Goal: Check status: Check status

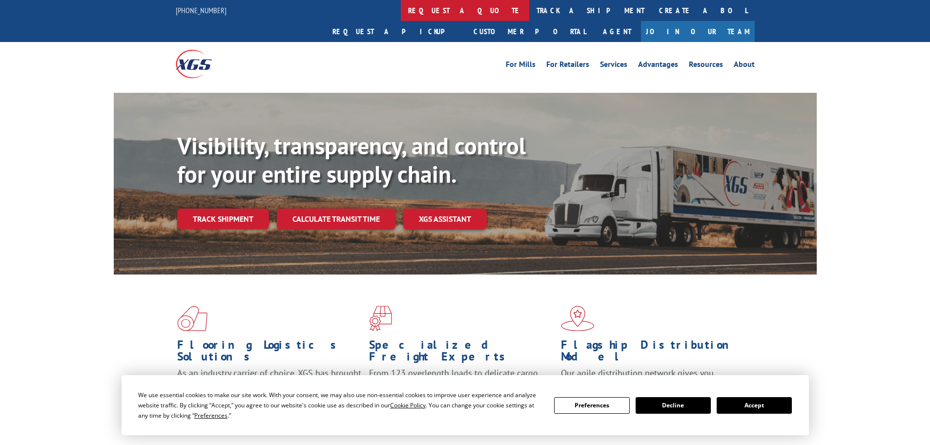
click at [401, 14] on link "request a quote" at bounding box center [465, 10] width 128 height 21
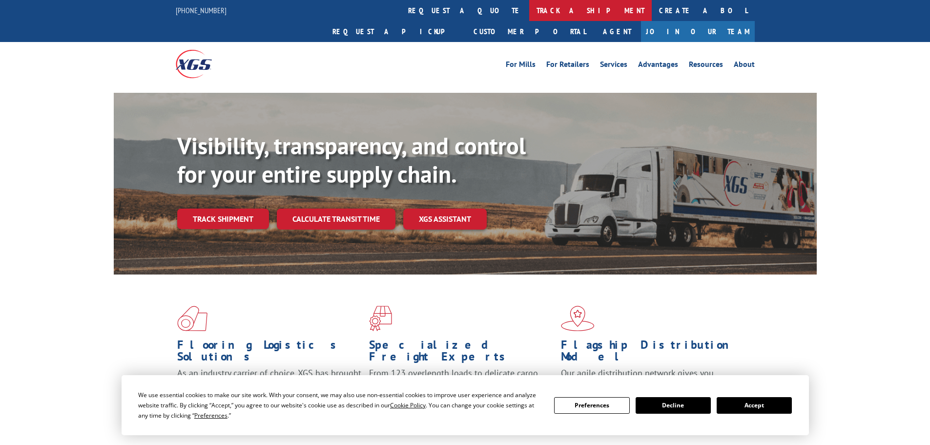
click at [529, 7] on link "track a shipment" at bounding box center [590, 10] width 123 height 21
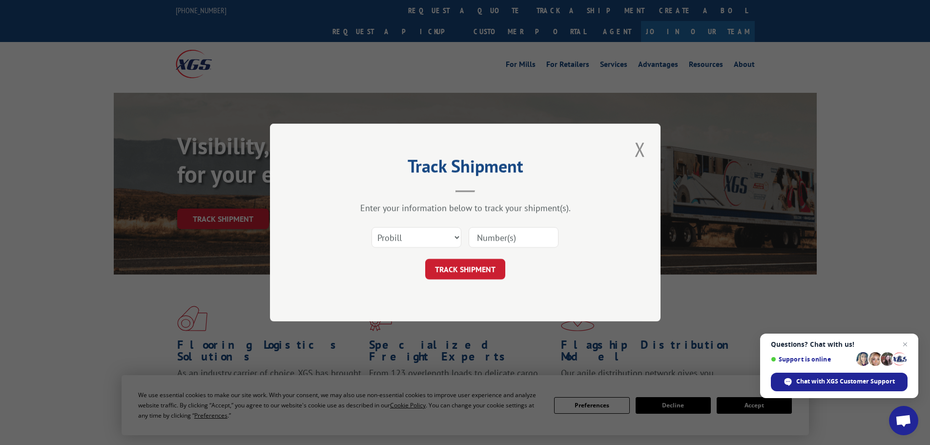
click at [513, 240] on input at bounding box center [514, 237] width 90 height 21
paste input "5530539"
type input "5530539"
click at [425, 259] on button "TRACK SHIPMENT" at bounding box center [465, 269] width 80 height 21
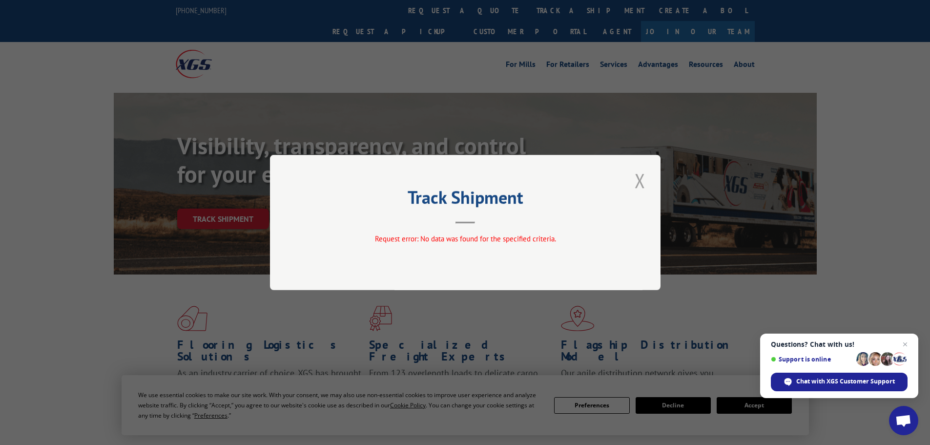
click at [635, 180] on button "Close modal" at bounding box center [640, 180] width 17 height 27
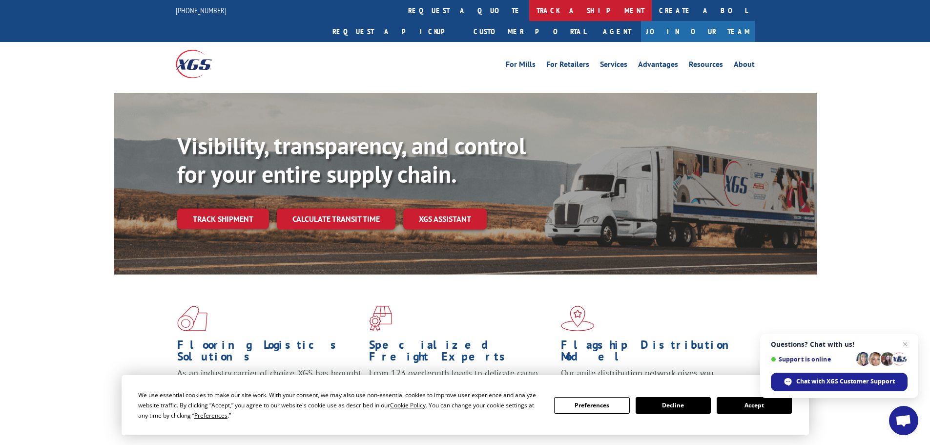
click at [529, 6] on link "track a shipment" at bounding box center [590, 10] width 123 height 21
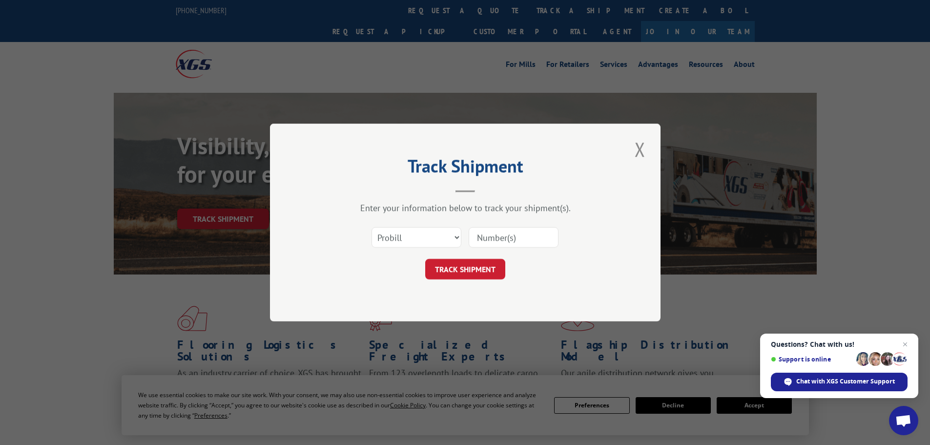
click at [517, 239] on input at bounding box center [514, 237] width 90 height 21
click at [432, 231] on select "Select category... Probill BOL PO" at bounding box center [417, 237] width 90 height 21
select select "po"
click at [372, 227] on select "Select category... Probill BOL PO" at bounding box center [417, 237] width 90 height 21
click at [503, 242] on input at bounding box center [514, 237] width 90 height 21
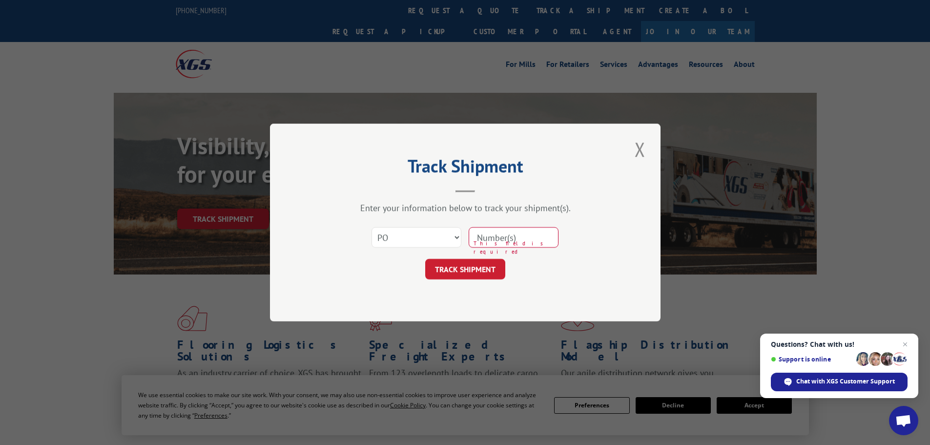
paste input "42501852"
type input "42501852"
click button "TRACK SHIPMENT" at bounding box center [465, 269] width 80 height 21
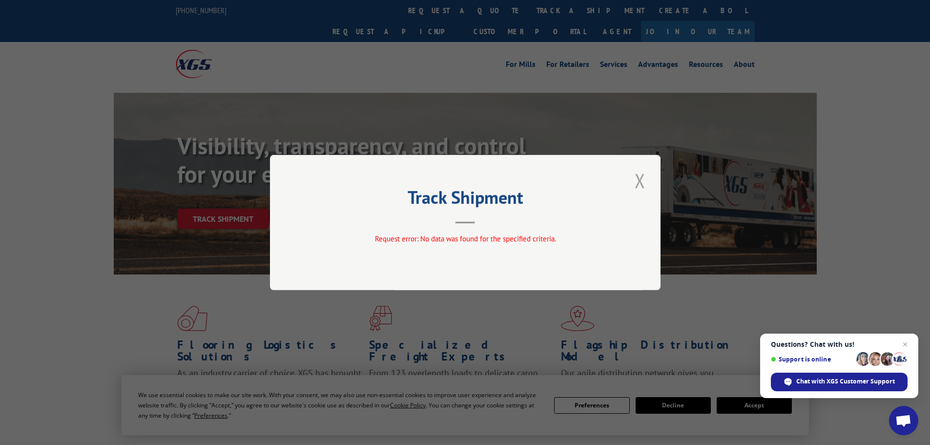
click at [636, 184] on button "Close modal" at bounding box center [640, 180] width 17 height 27
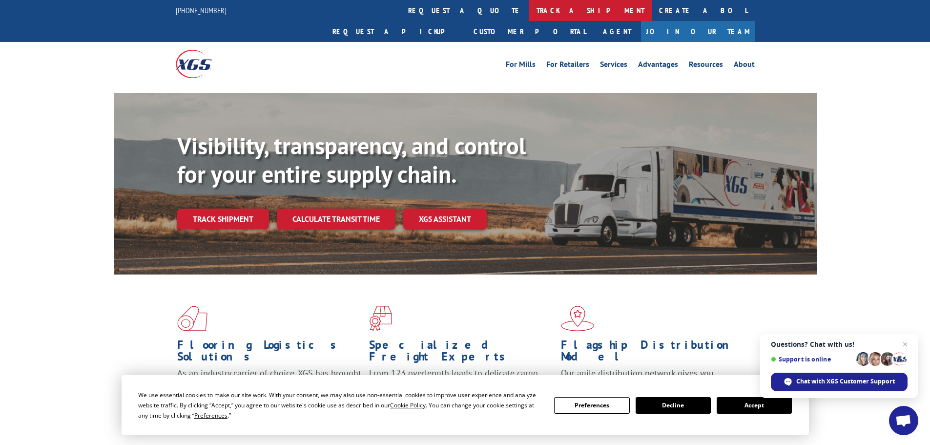
click at [529, 11] on link "track a shipment" at bounding box center [590, 10] width 123 height 21
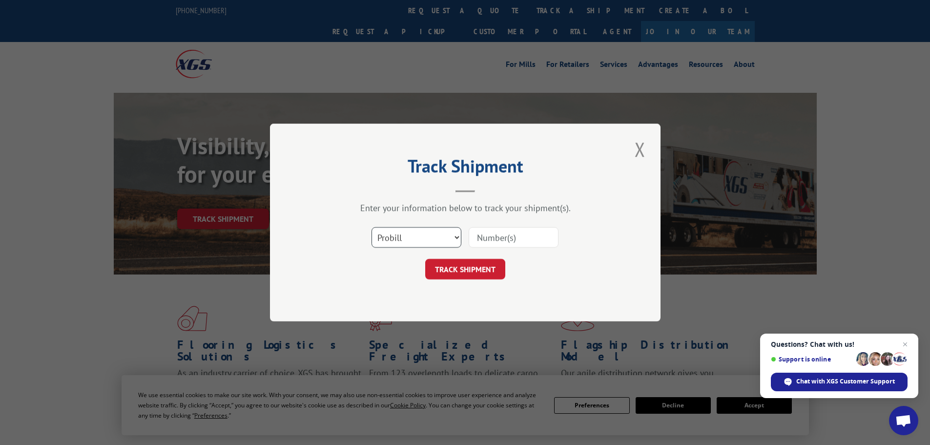
drag, startPoint x: 417, startPoint y: 243, endPoint x: 425, endPoint y: 240, distance: 8.7
click at [419, 242] on select "Select category... Probill BOL PO" at bounding box center [417, 237] width 90 height 21
select select "bol"
click at [372, 227] on select "Select category... Probill BOL PO" at bounding box center [417, 237] width 90 height 21
click at [498, 235] on input at bounding box center [514, 237] width 90 height 21
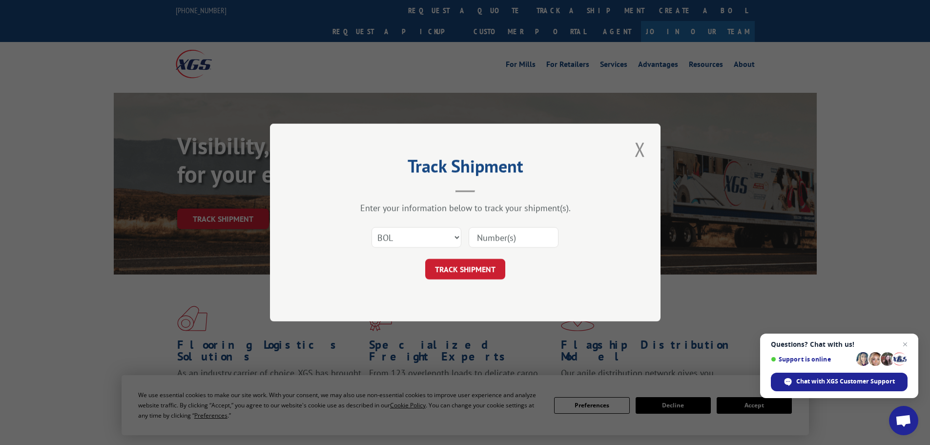
paste input "016926250804"
type input "016926250804"
click button "TRACK SHIPMENT" at bounding box center [465, 269] width 80 height 21
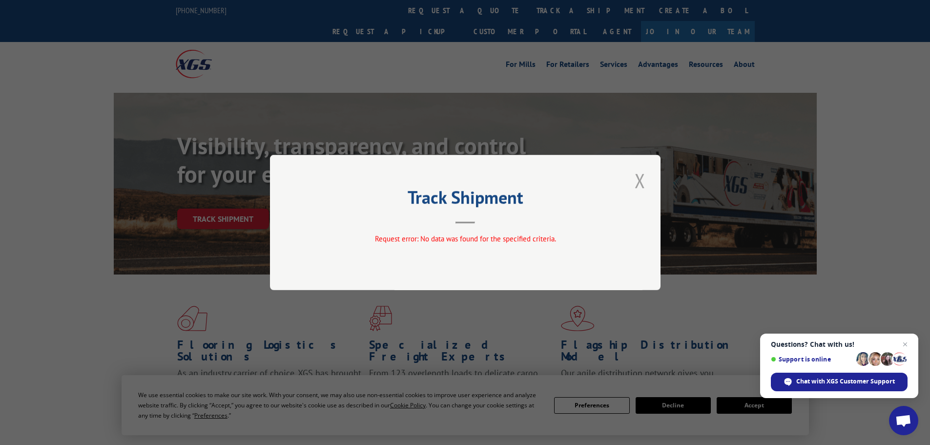
click at [643, 177] on button "Close modal" at bounding box center [640, 180] width 17 height 27
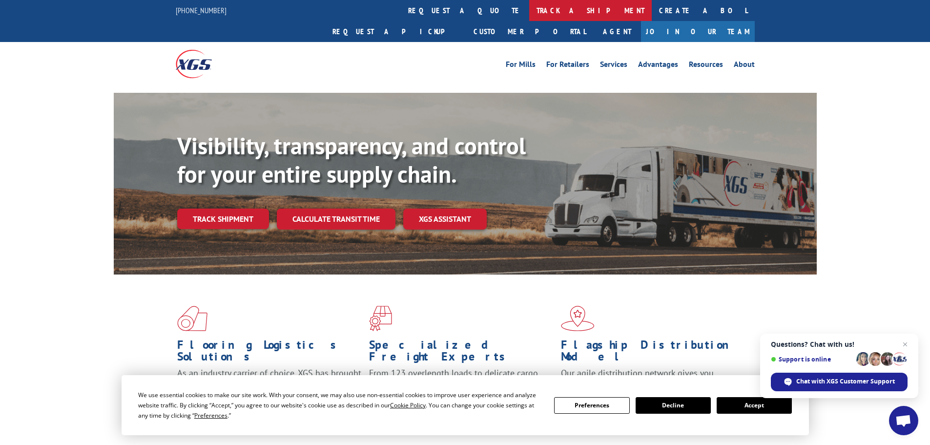
click at [529, 10] on link "track a shipment" at bounding box center [590, 10] width 123 height 21
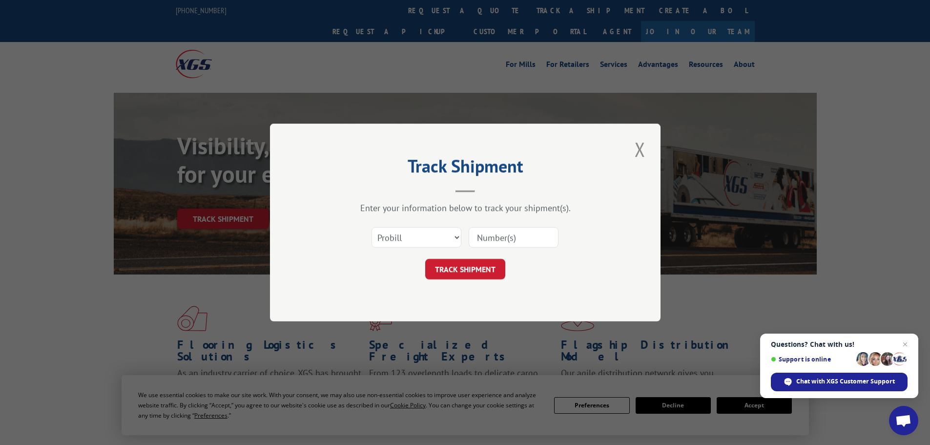
click at [527, 237] on input at bounding box center [514, 237] width 90 height 21
paste input "016926250804"
type input "016926250804"
click at [425, 259] on button "TRACK SHIPMENT" at bounding box center [465, 269] width 80 height 21
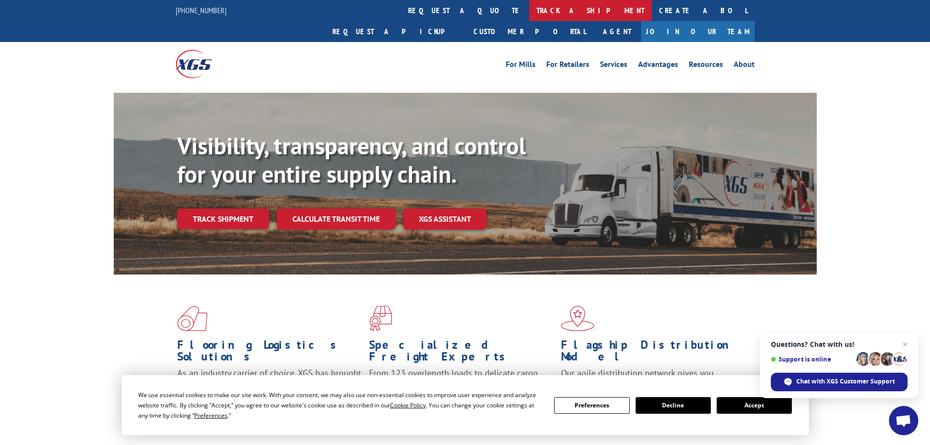
click at [529, 20] on link "track a shipment" at bounding box center [590, 10] width 123 height 21
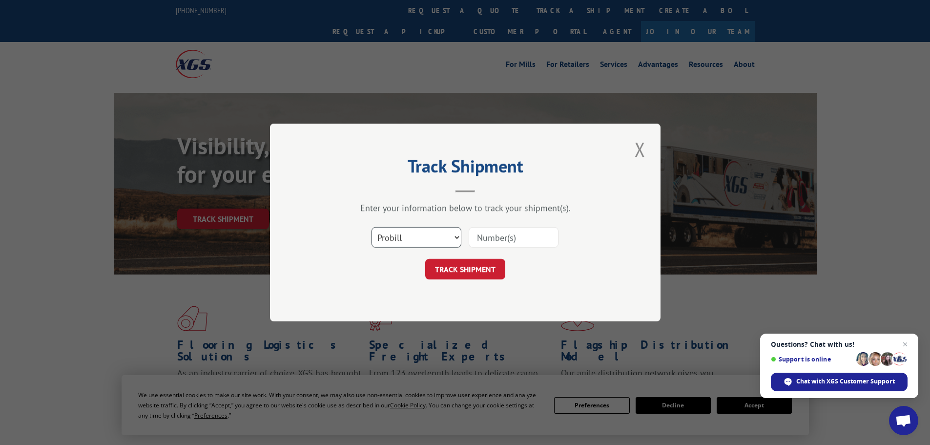
click at [454, 235] on select "Select category... Probill BOL PO" at bounding box center [417, 237] width 90 height 21
select select "bol"
click at [372, 227] on select "Select category... Probill BOL PO" at bounding box center [417, 237] width 90 height 21
click at [498, 238] on input at bounding box center [514, 237] width 90 height 21
paste input "420283"
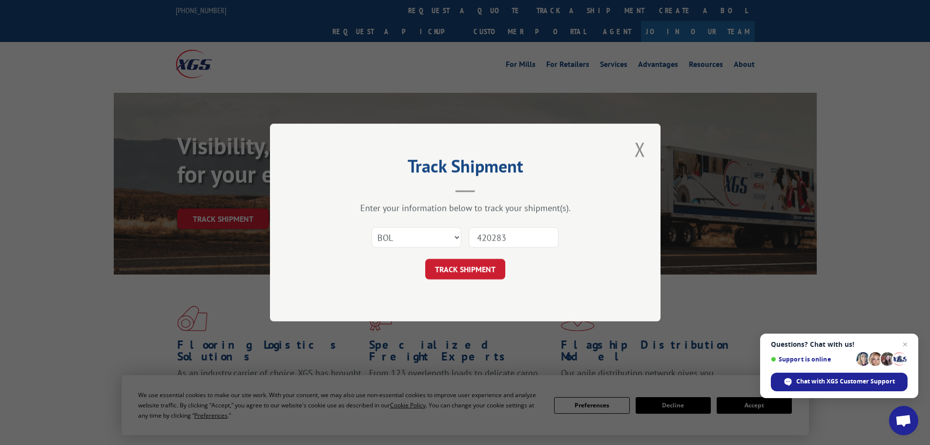
type input "420283"
click at [425, 259] on button "TRACK SHIPMENT" at bounding box center [465, 269] width 80 height 21
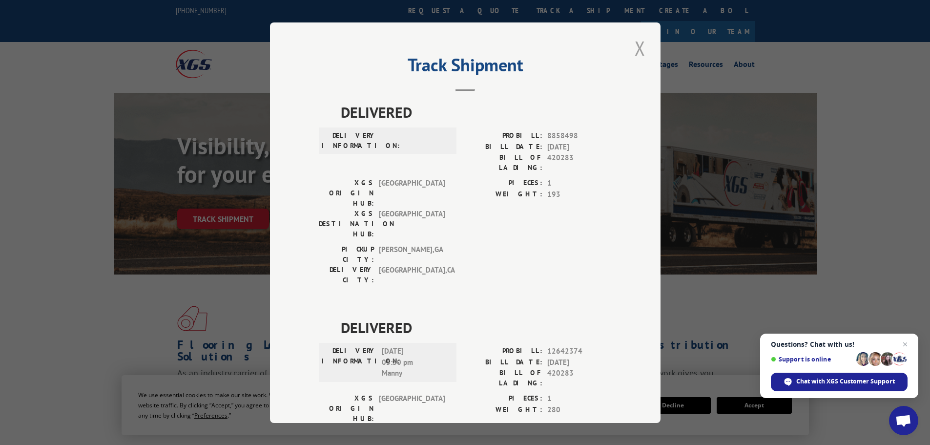
click at [642, 49] on button "Close modal" at bounding box center [640, 48] width 17 height 27
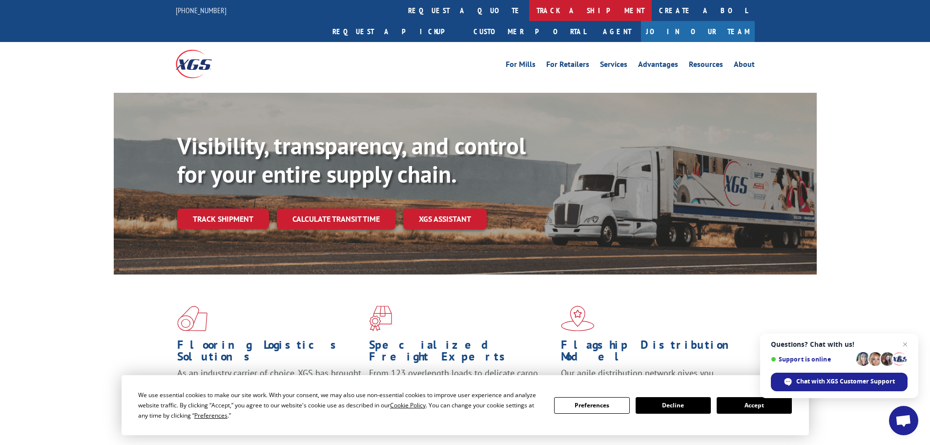
click at [529, 8] on link "track a shipment" at bounding box center [590, 10] width 123 height 21
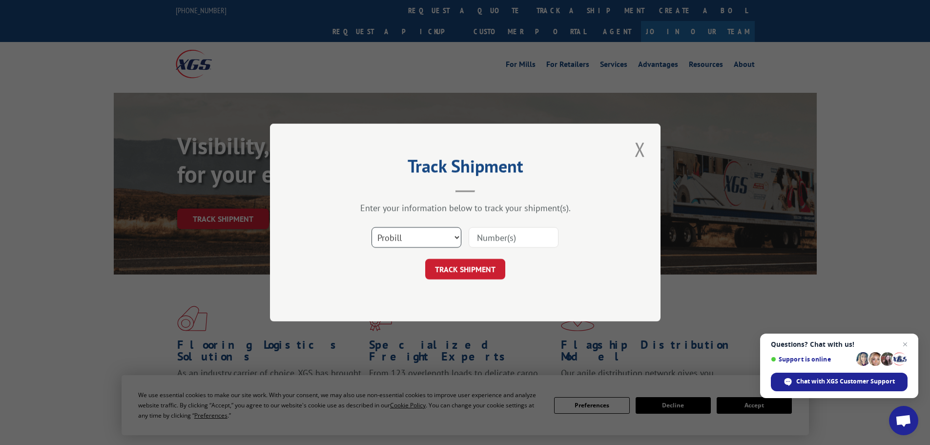
click at [415, 237] on select "Select category... Probill BOL PO" at bounding box center [417, 237] width 90 height 21
click at [477, 243] on input at bounding box center [514, 237] width 90 height 21
paste input "420283"
type input "420283"
click at [425, 259] on button "TRACK SHIPMENT" at bounding box center [465, 269] width 80 height 21
